Goal: Use online tool/utility: Utilize a website feature to perform a specific function

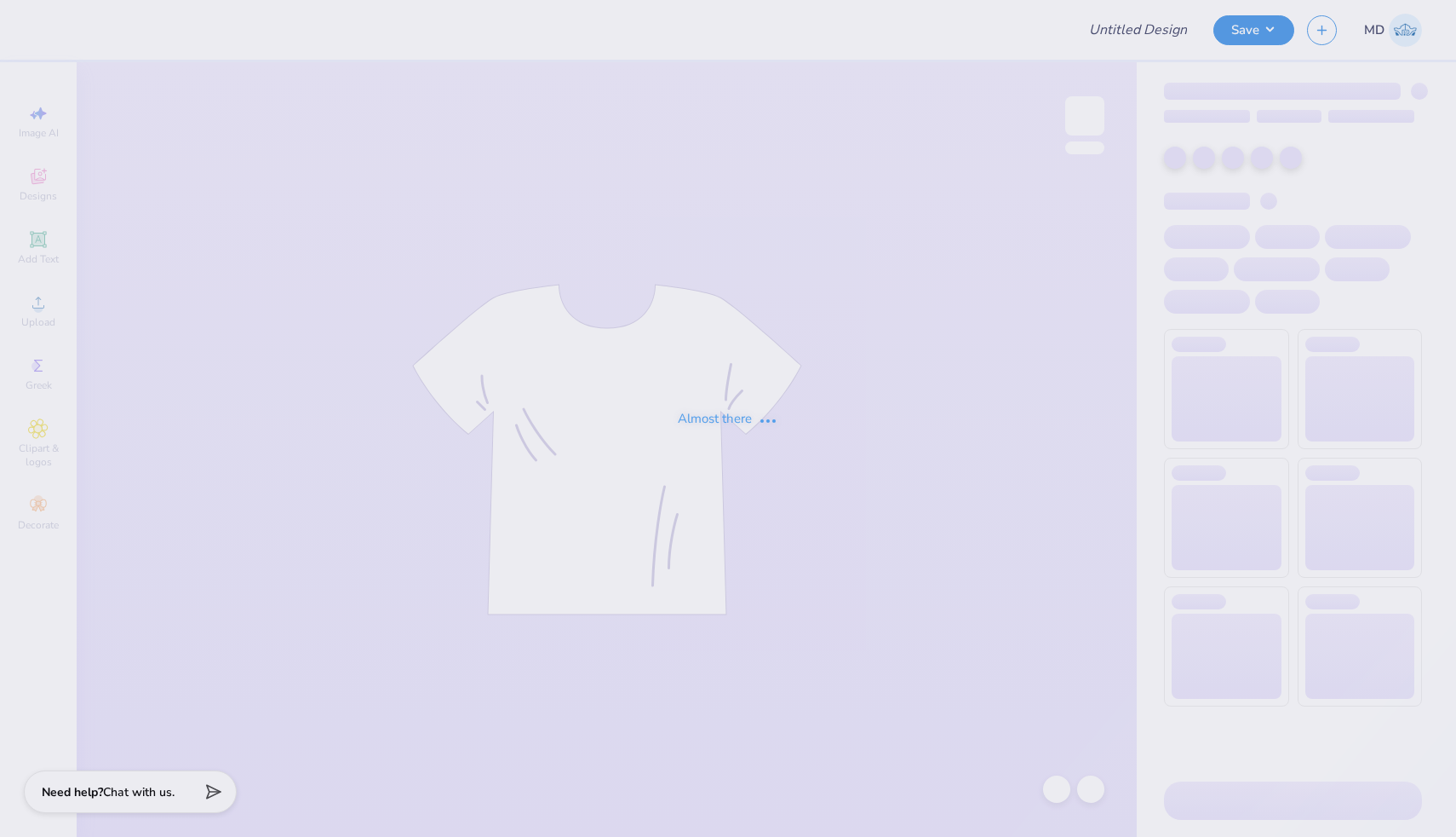
type input "FPS239663"
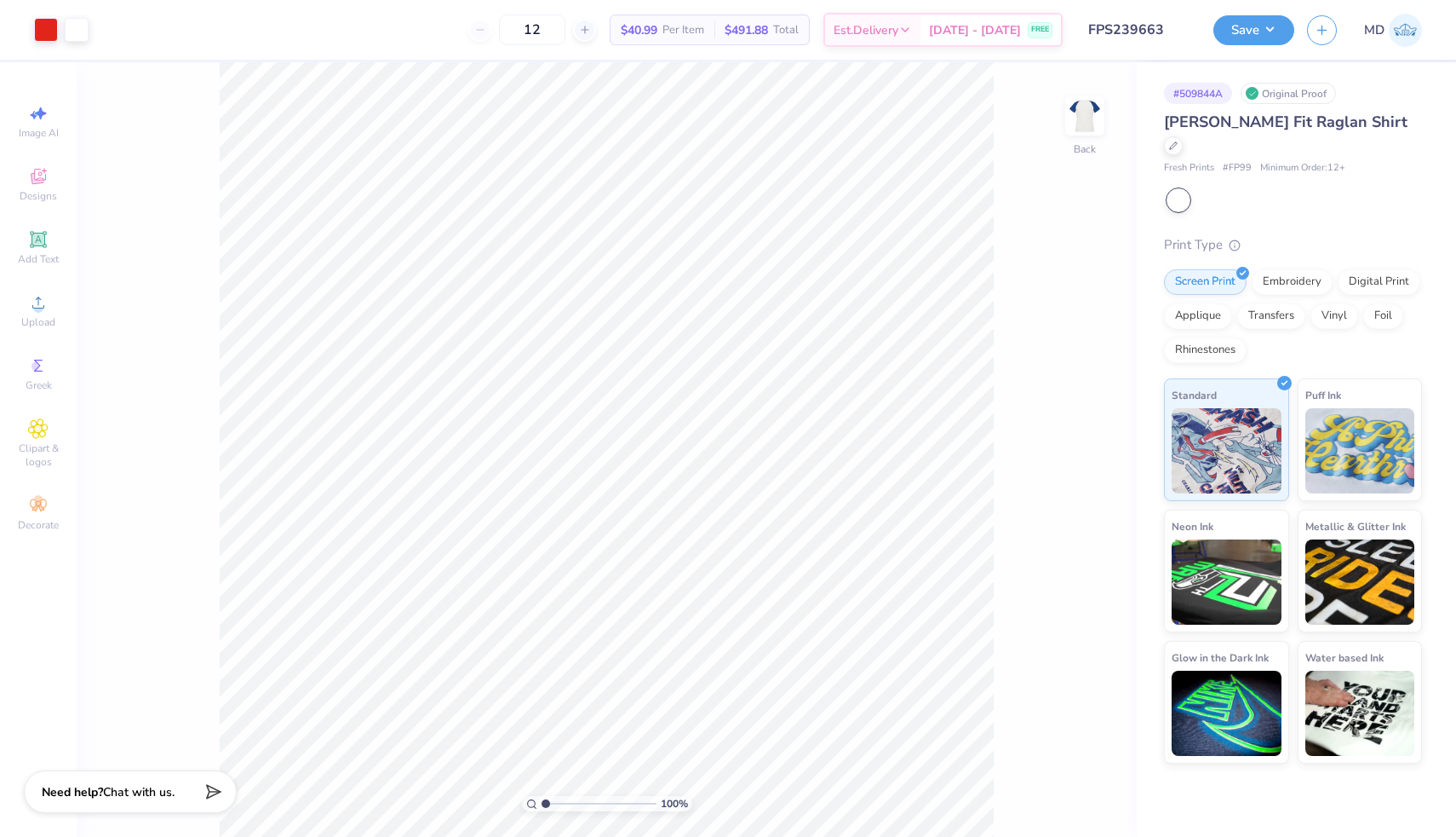
click at [542, 805] on input "range" at bounding box center [599, 804] width 115 height 15
drag, startPoint x: 543, startPoint y: 801, endPoint x: 555, endPoint y: 800, distance: 12.0
click at [554, 802] on input "range" at bounding box center [599, 804] width 115 height 15
drag, startPoint x: 555, startPoint y: 802, endPoint x: 539, endPoint y: 802, distance: 16.0
click at [542, 802] on input "range" at bounding box center [599, 804] width 115 height 15
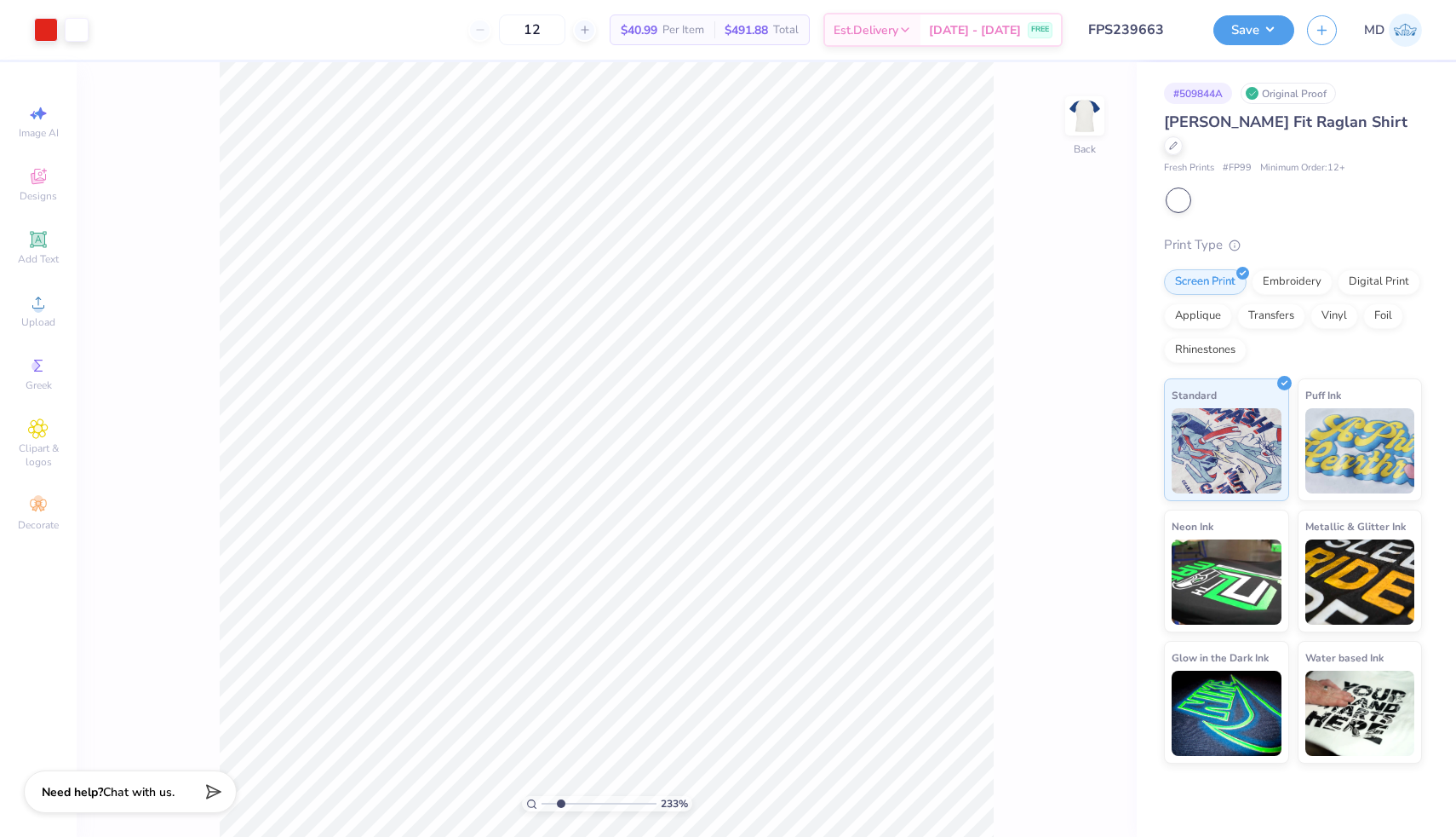
drag, startPoint x: 544, startPoint y: 802, endPoint x: 561, endPoint y: 801, distance: 17.0
type input "2.33"
click at [561, 801] on input "range" at bounding box center [599, 804] width 115 height 15
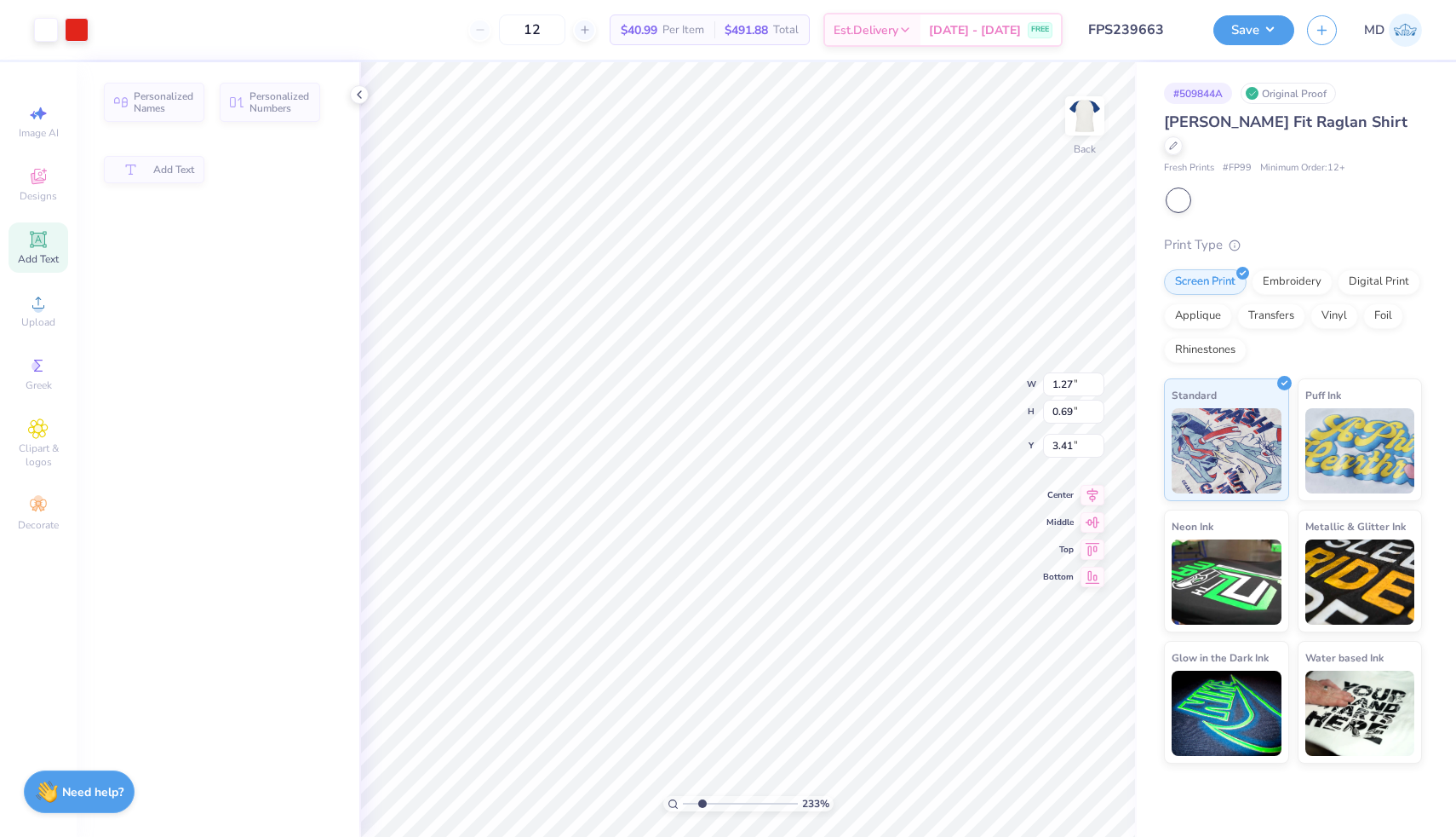
type input "1.27"
type input "0.69"
type input "3.41"
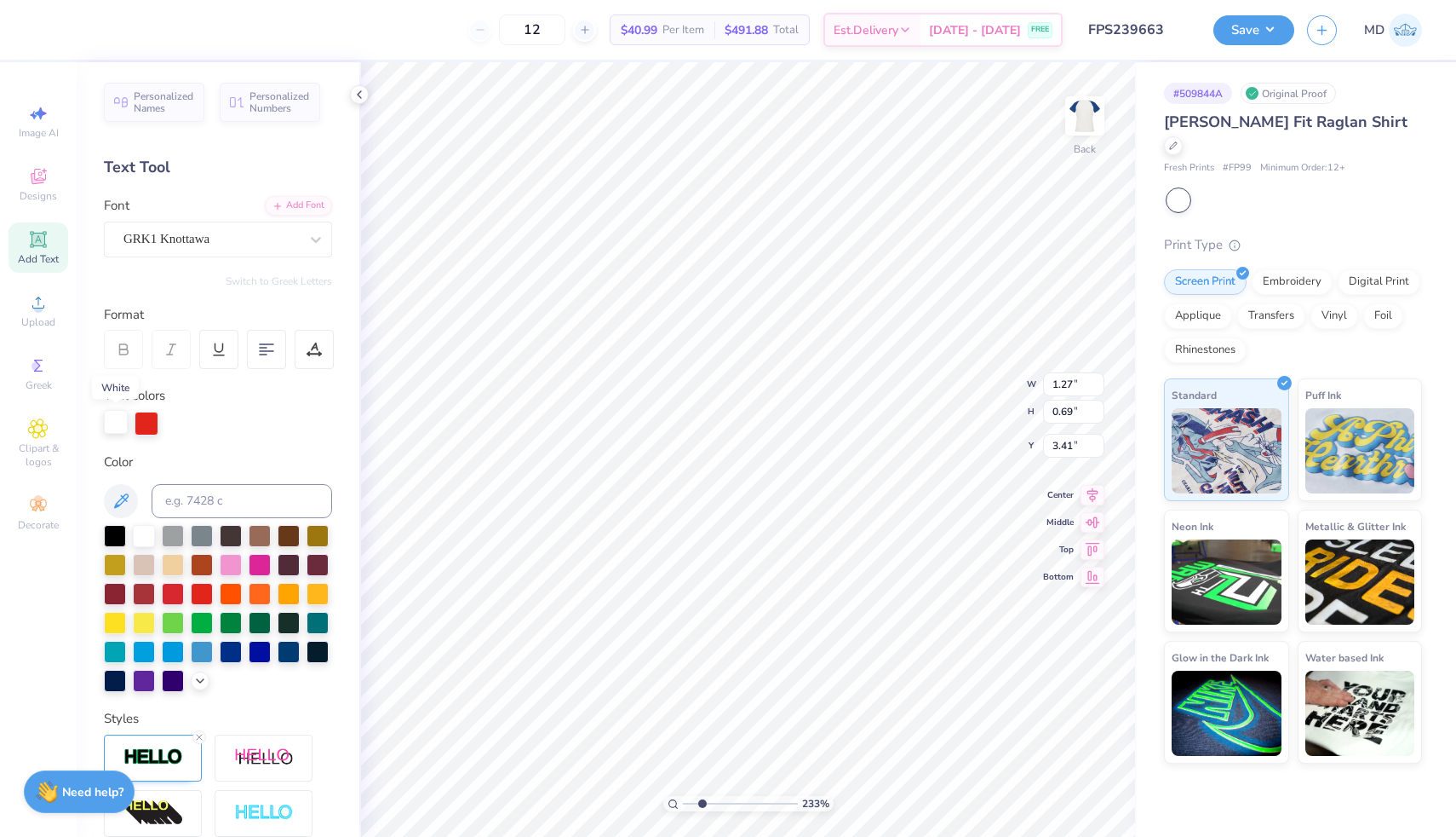
click at [121, 418] on div at bounding box center [116, 421] width 24 height 24
click at [174, 594] on div at bounding box center [173, 592] width 22 height 22
click at [365, 94] on icon at bounding box center [360, 95] width 14 height 14
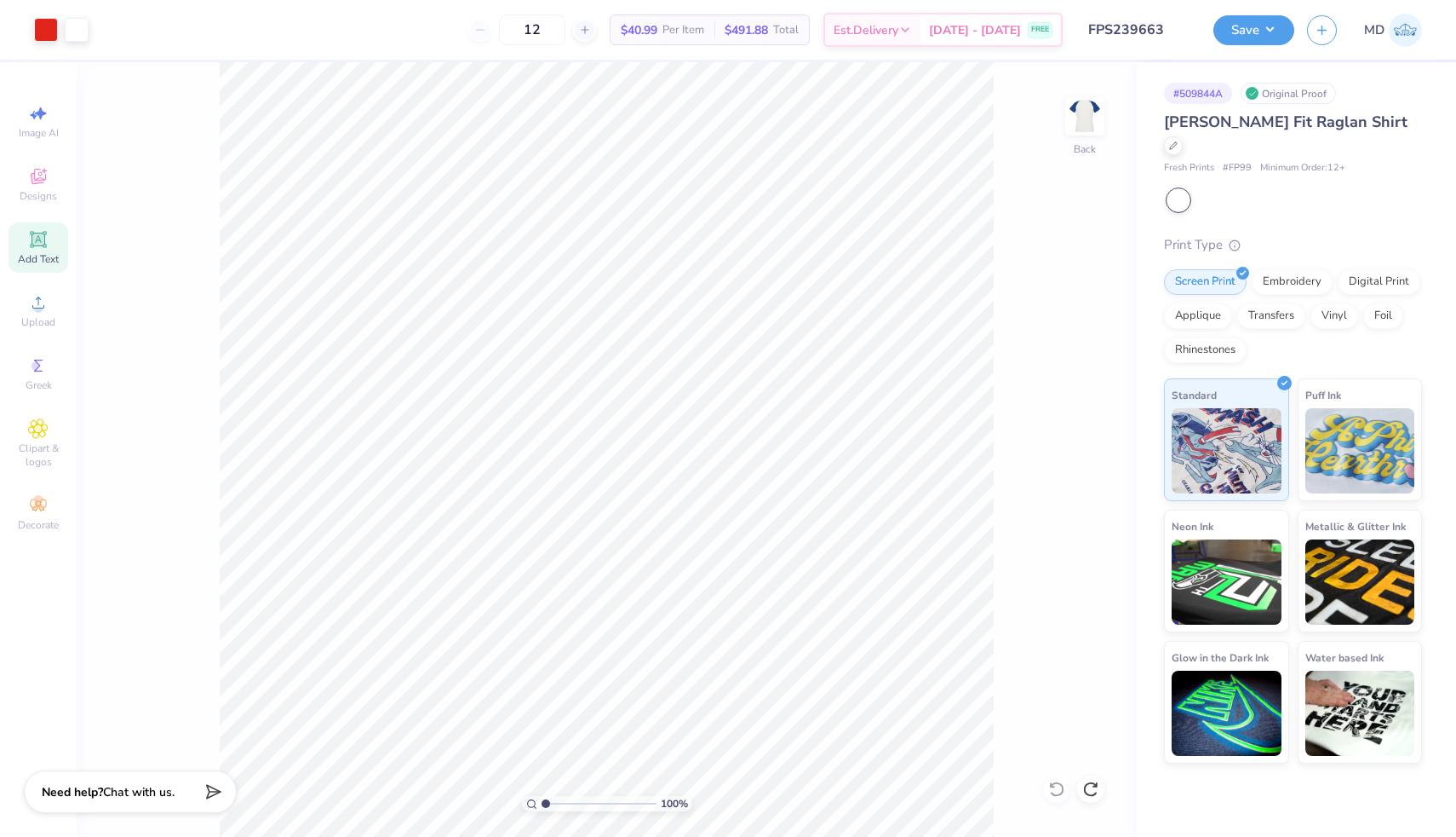
drag, startPoint x: 560, startPoint y: 800, endPoint x: 538, endPoint y: 805, distance: 22.6
type input "1"
click at [542, 805] on input "range" at bounding box center [599, 804] width 115 height 15
